Goal: Check status: Check status

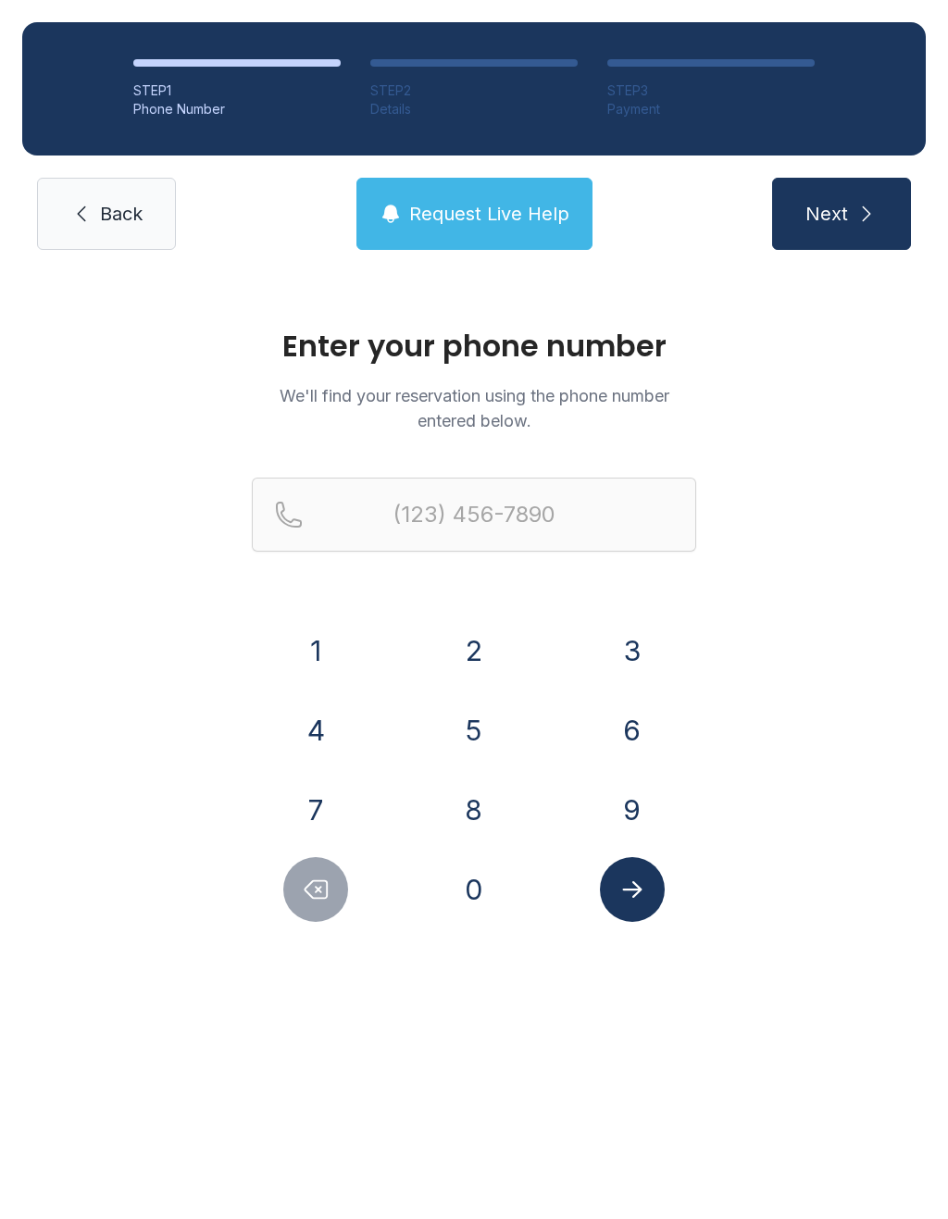
click at [319, 831] on button "7" at bounding box center [315, 809] width 65 height 65
click at [318, 831] on button "7" at bounding box center [315, 809] width 65 height 65
click at [473, 902] on button "0" at bounding box center [473, 889] width 65 height 65
click at [616, 764] on div "1 2 3 4 5 6 7 8 9 0" at bounding box center [474, 770] width 444 height 304
click at [493, 653] on button "2" at bounding box center [473, 650] width 65 height 65
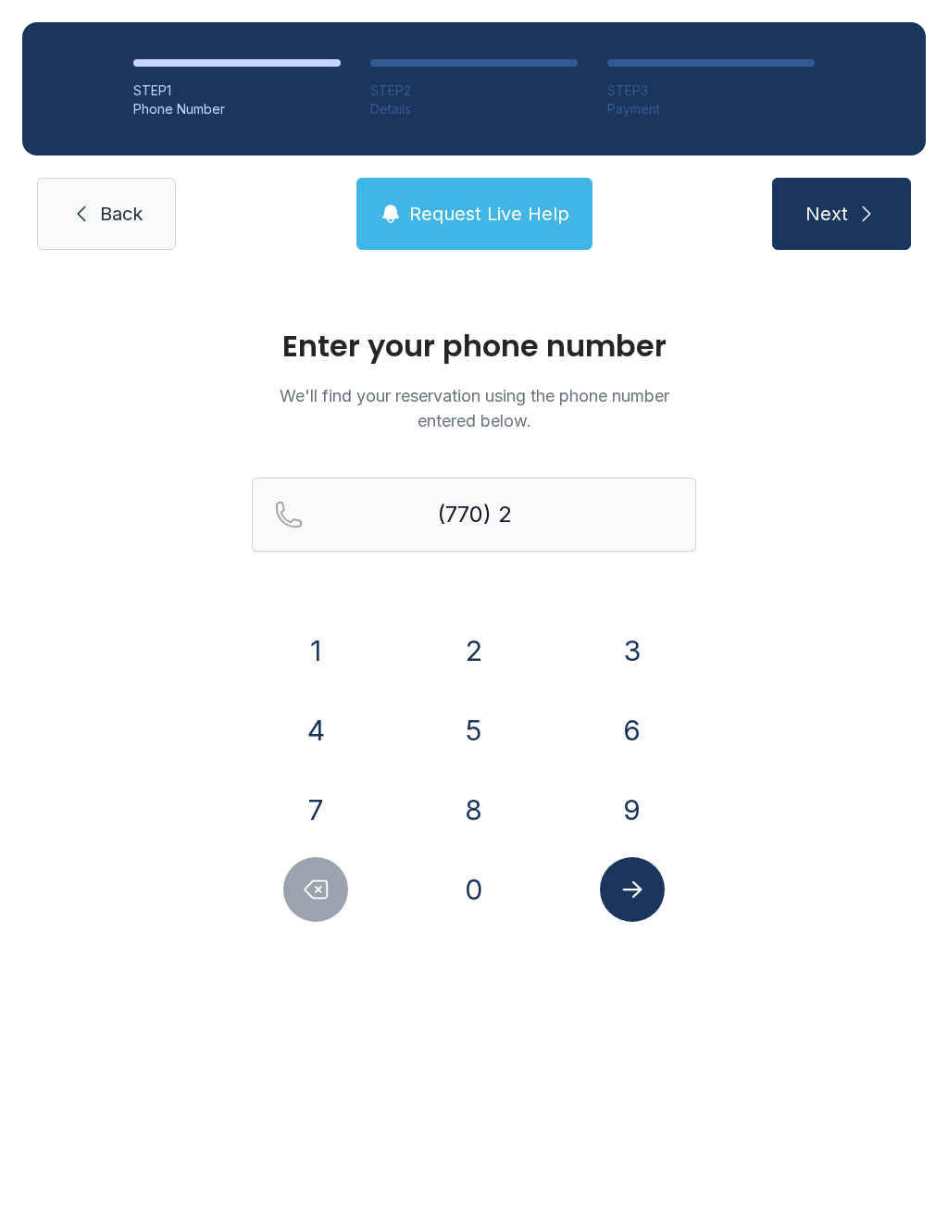
click at [327, 739] on button "4" at bounding box center [315, 730] width 65 height 65
click at [314, 634] on button "1" at bounding box center [315, 650] width 65 height 65
click at [448, 818] on button "8" at bounding box center [473, 809] width 65 height 65
click at [652, 803] on button "9" at bounding box center [632, 809] width 65 height 65
click at [441, 753] on div "5" at bounding box center [474, 730] width 129 height 65
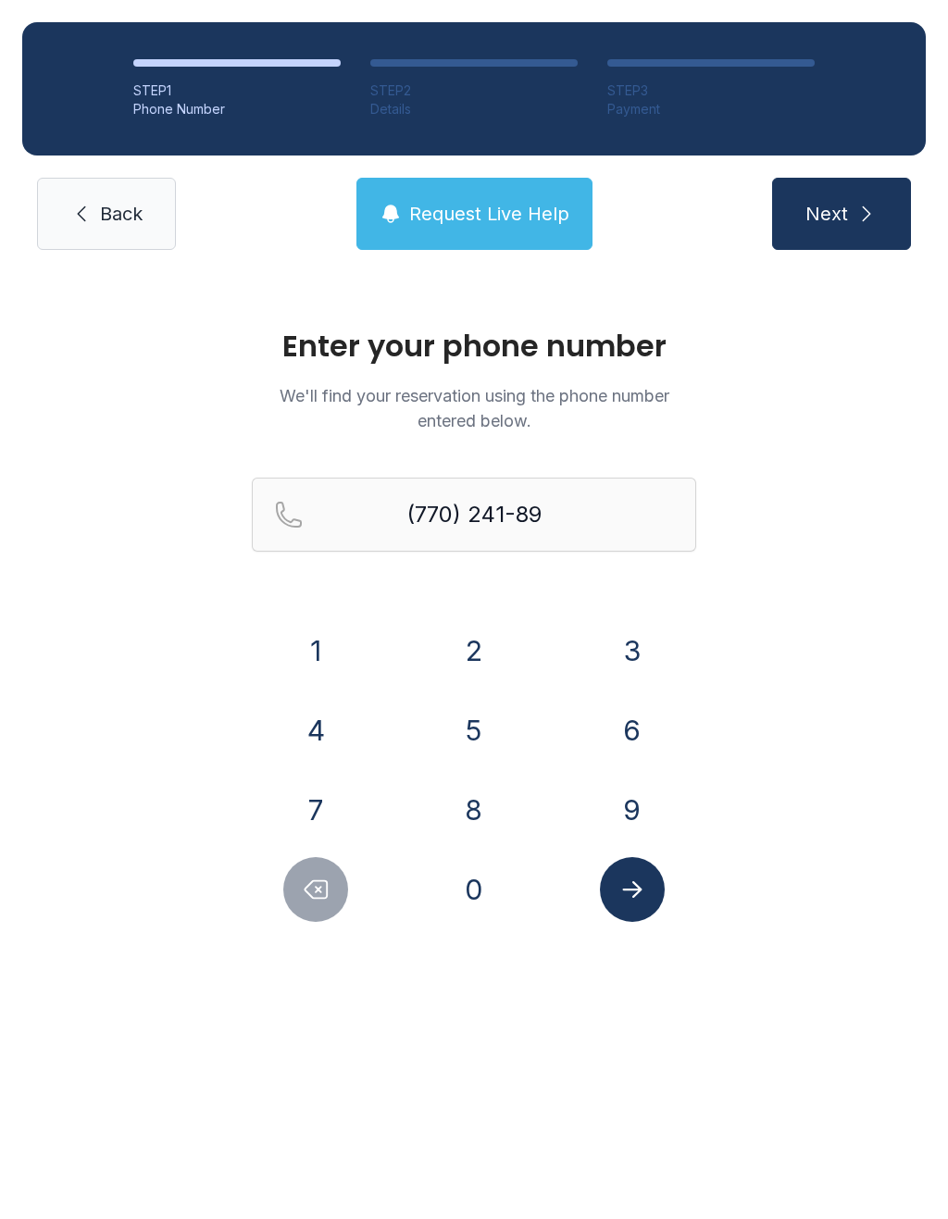
click at [332, 905] on button "Delete number" at bounding box center [315, 889] width 65 height 65
click at [331, 904] on button "Delete number" at bounding box center [315, 889] width 65 height 65
click at [322, 892] on icon "Delete number" at bounding box center [316, 890] width 28 height 28
click at [321, 736] on button "4" at bounding box center [315, 730] width 65 height 65
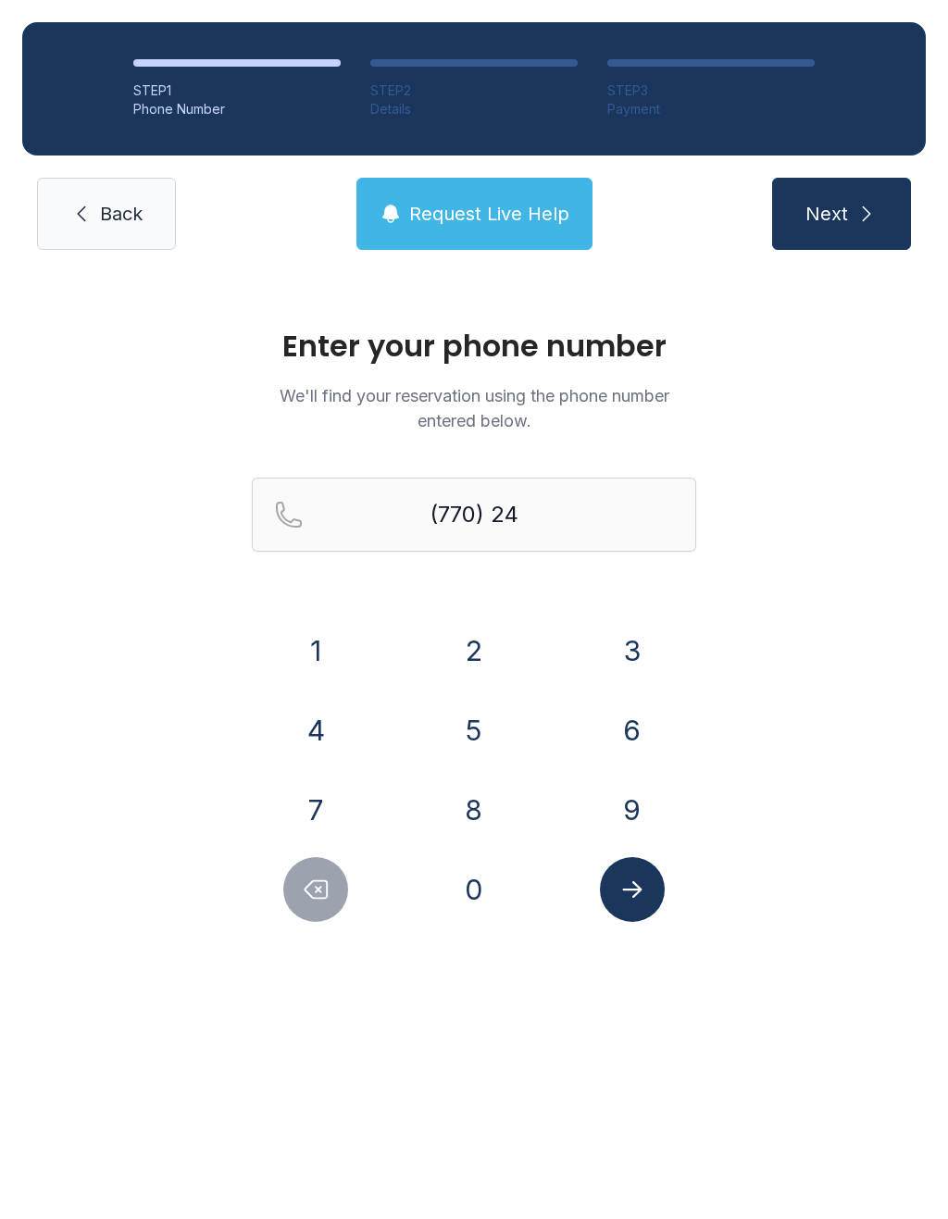
click at [475, 894] on button "0" at bounding box center [473, 889] width 65 height 65
click at [323, 657] on button "1" at bounding box center [315, 650] width 65 height 65
click at [629, 829] on button "9" at bounding box center [632, 809] width 65 height 65
click at [497, 823] on button "8" at bounding box center [473, 809] width 65 height 65
click at [475, 744] on button "5" at bounding box center [473, 730] width 65 height 65
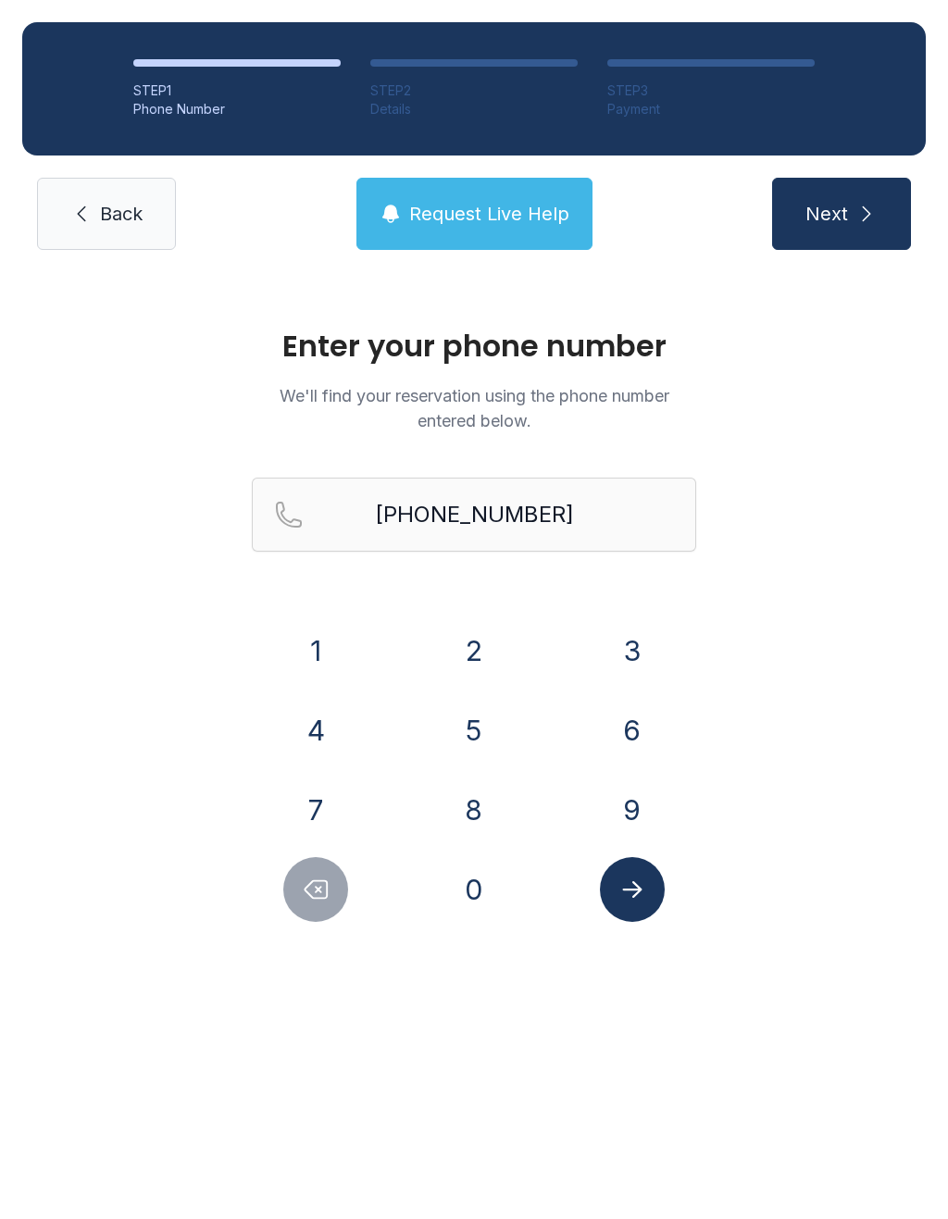
click at [637, 890] on icon "Submit lookup form" at bounding box center [631, 889] width 19 height 17
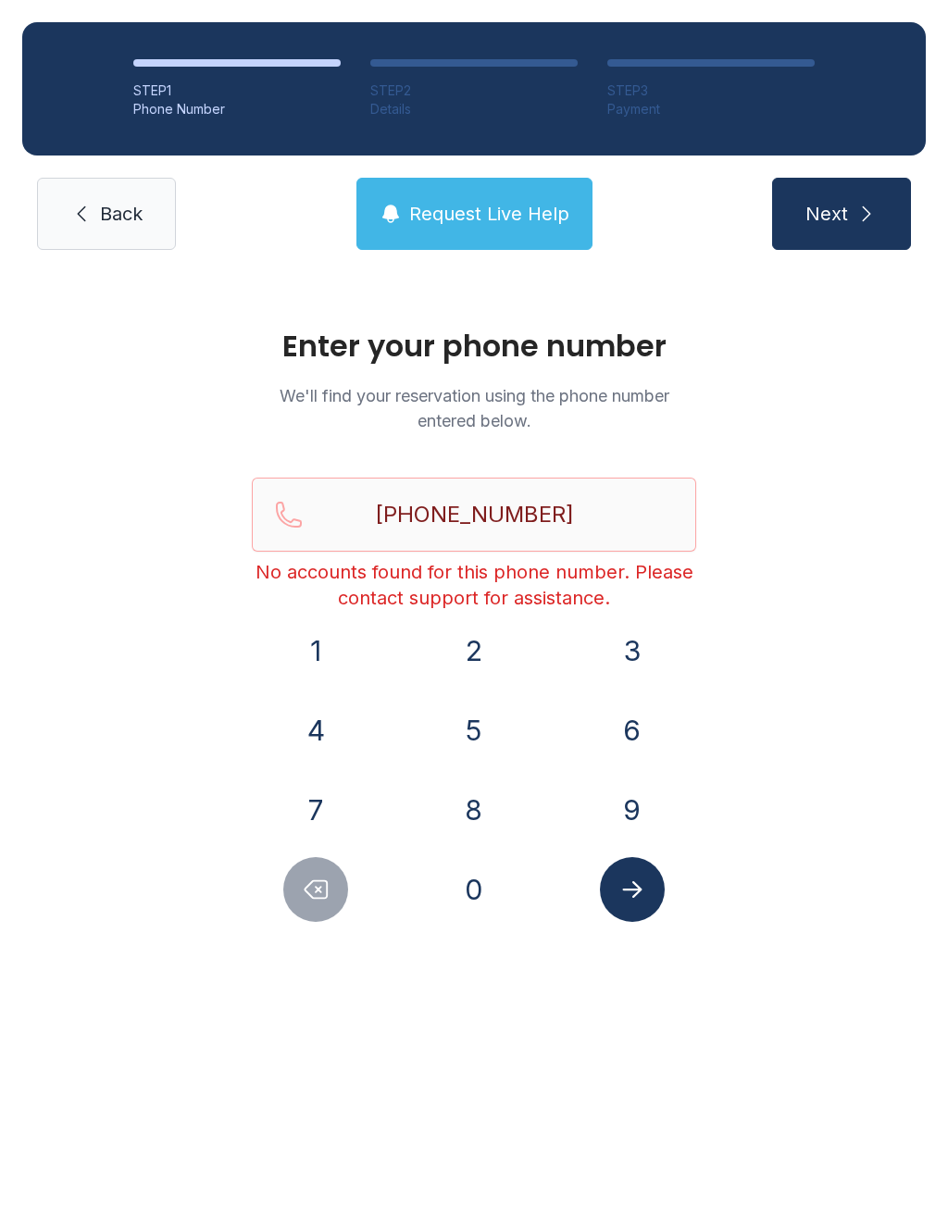
click at [325, 878] on icon "Delete number" at bounding box center [316, 890] width 28 height 28
click at [325, 877] on icon "Delete number" at bounding box center [316, 890] width 28 height 28
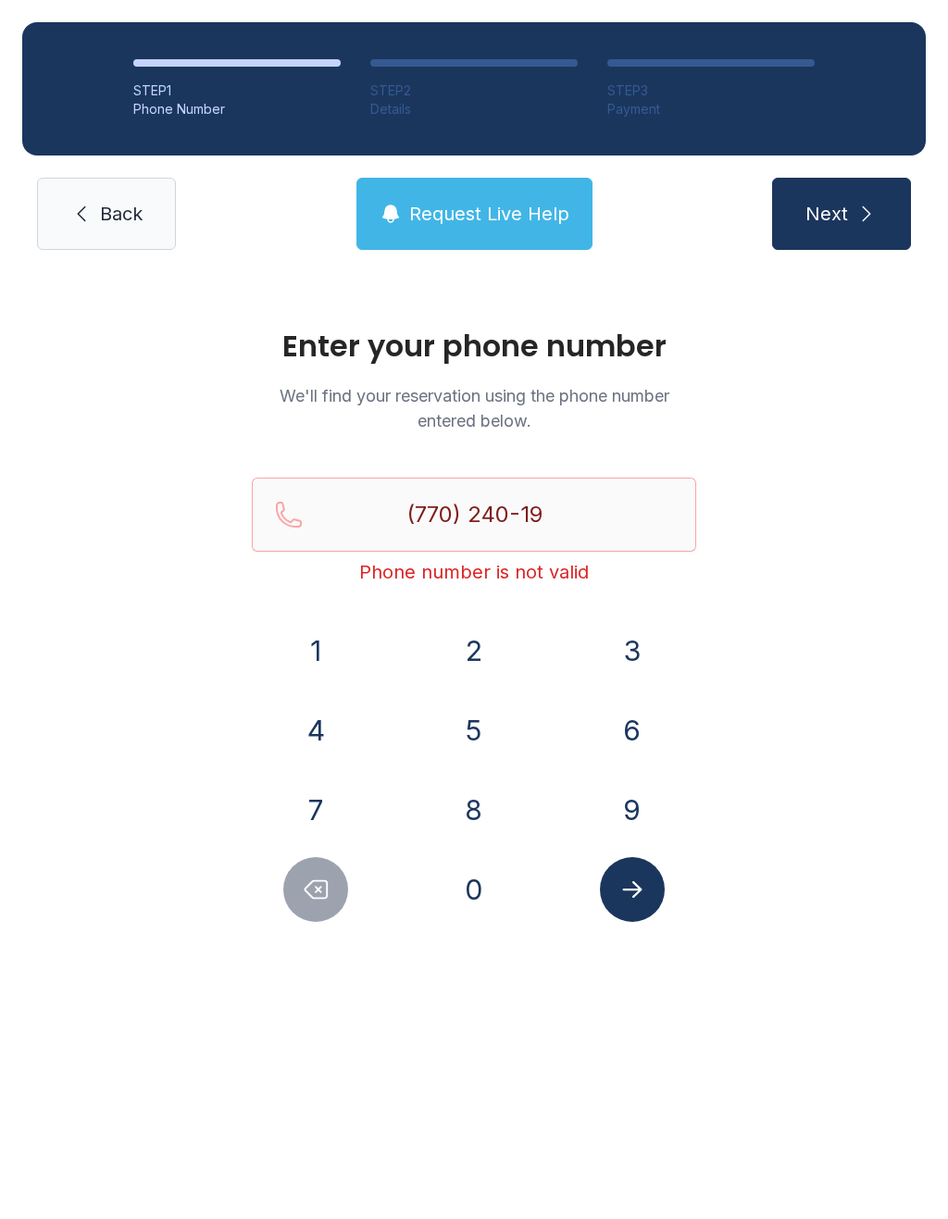
click at [323, 915] on button "Delete number" at bounding box center [315, 889] width 65 height 65
click at [324, 935] on div "Enter your phone number We'll find your reservation using the phone number ente…" at bounding box center [474, 634] width 948 height 724
click at [329, 904] on button "Delete number" at bounding box center [315, 889] width 65 height 65
click at [331, 907] on button "Delete number" at bounding box center [315, 889] width 65 height 65
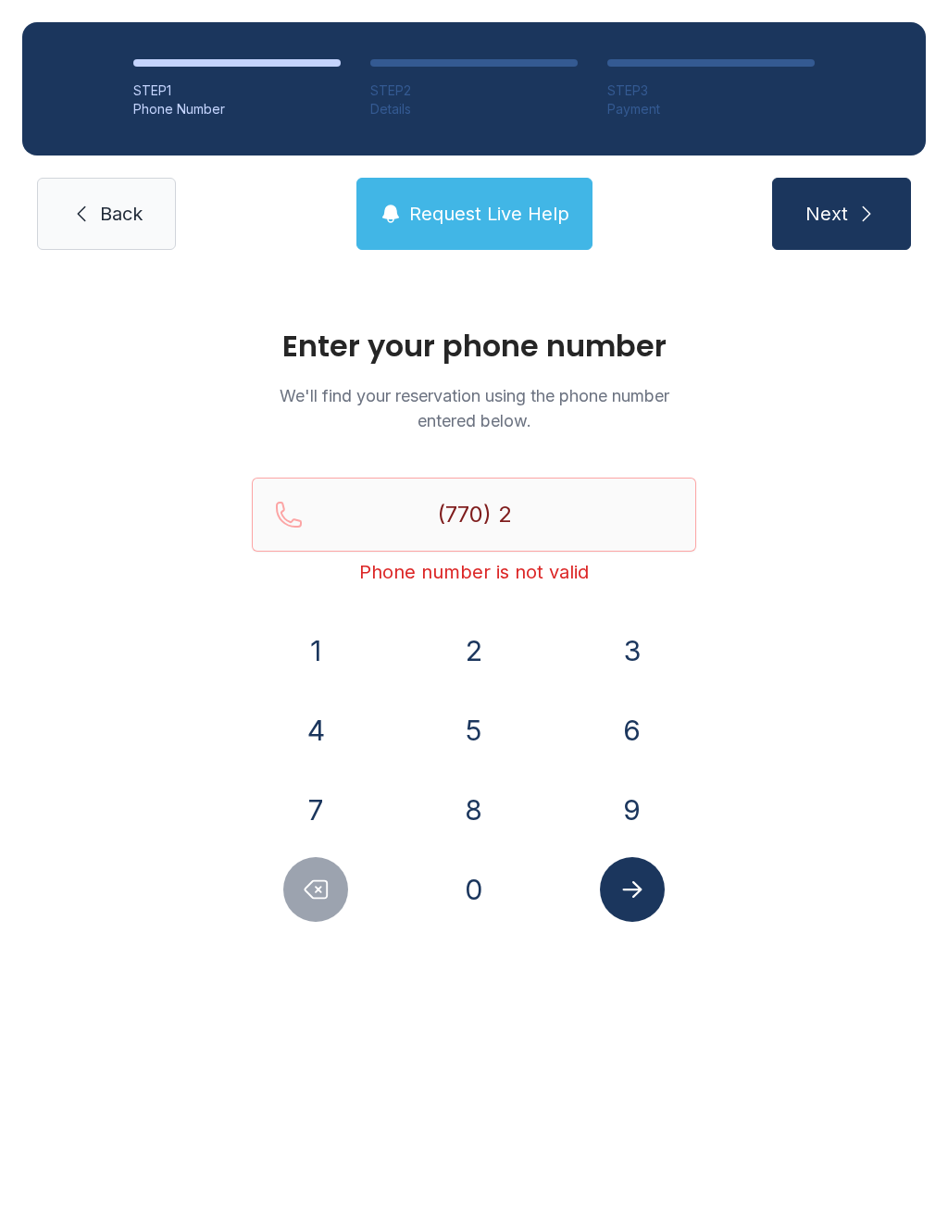
click at [329, 905] on button "Delete number" at bounding box center [315, 889] width 65 height 65
click at [640, 735] on button "6" at bounding box center [632, 730] width 65 height 65
click at [488, 665] on button "2" at bounding box center [473, 650] width 65 height 65
click at [325, 747] on button "4" at bounding box center [315, 730] width 65 height 65
click at [327, 656] on button "1" at bounding box center [315, 650] width 65 height 65
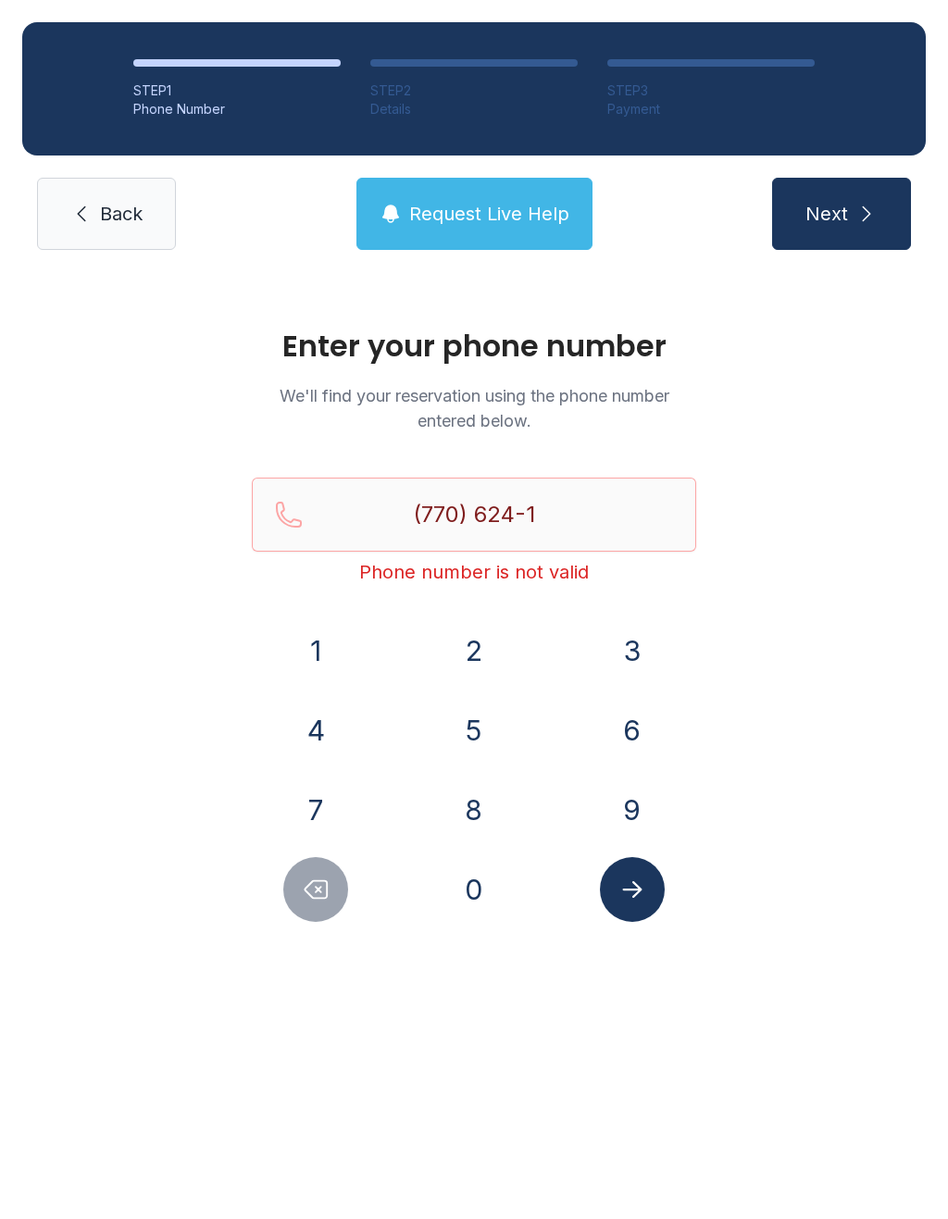
click at [475, 814] on button "8" at bounding box center [473, 809] width 65 height 65
click at [636, 809] on button "9" at bounding box center [632, 809] width 65 height 65
click at [483, 746] on button "5" at bounding box center [473, 730] width 65 height 65
click at [646, 904] on button "Submit lookup form" at bounding box center [632, 889] width 65 height 65
type input "(77"
